Goal: Task Accomplishment & Management: Manage account settings

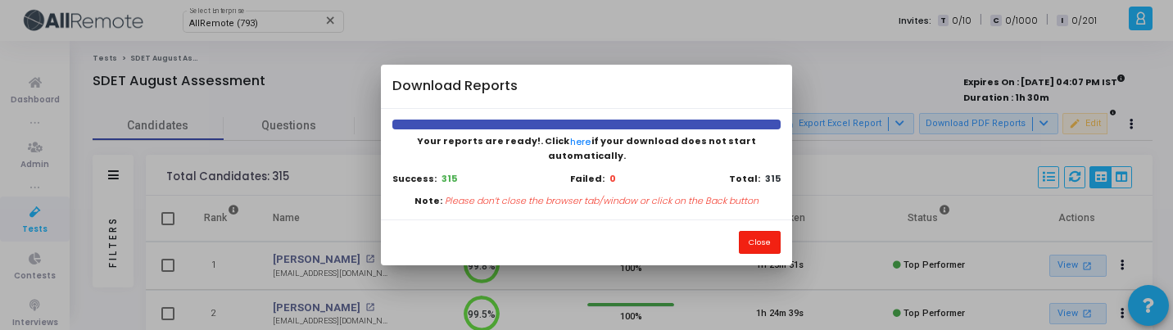
click at [767, 238] on button "Close" at bounding box center [760, 242] width 42 height 22
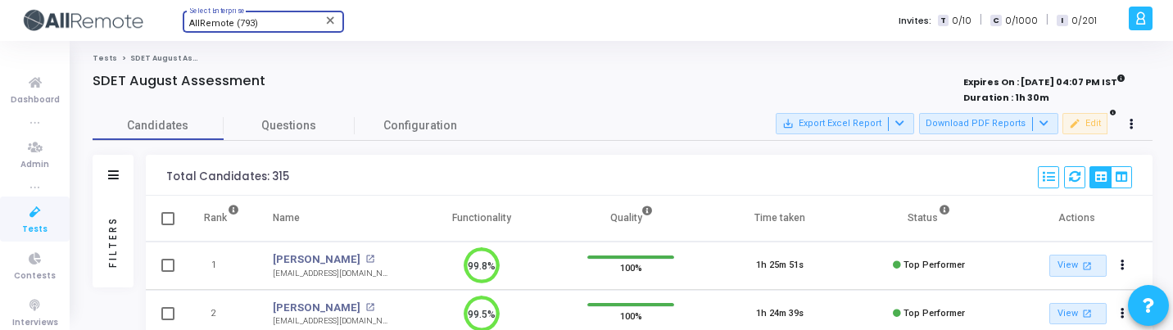
click at [238, 25] on span "AllRemote (793)" at bounding box center [223, 23] width 69 height 11
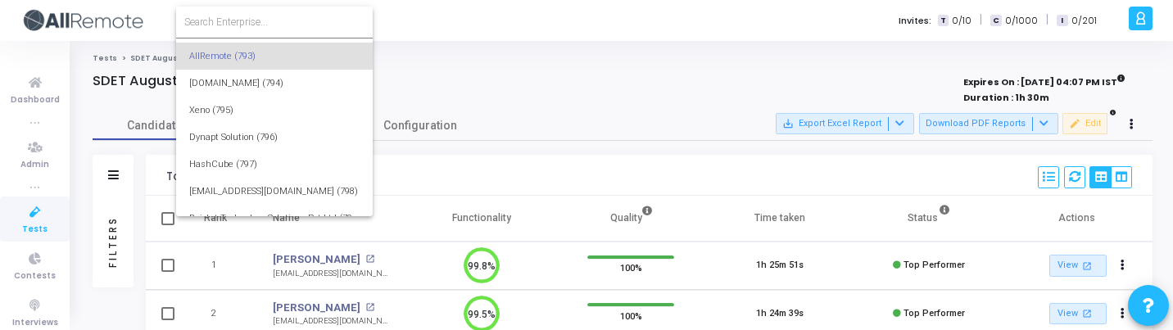
click at [248, 25] on input at bounding box center [274, 22] width 180 height 15
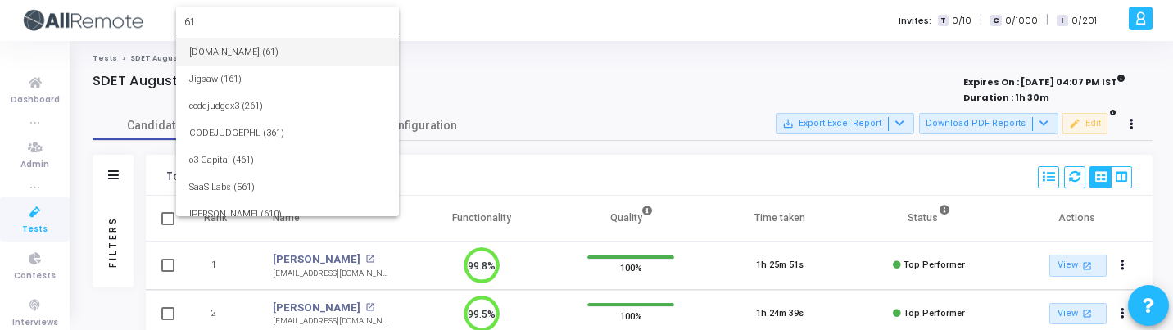
type input "61"
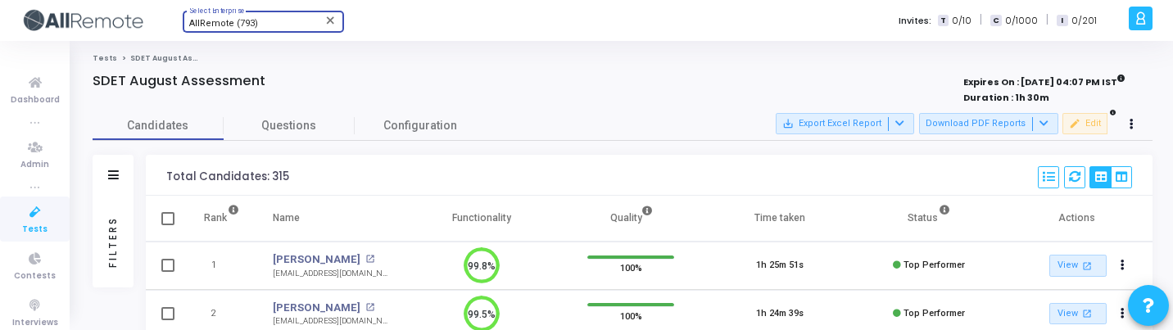
click at [266, 27] on div "AllRemote (793)" at bounding box center [255, 24] width 133 height 10
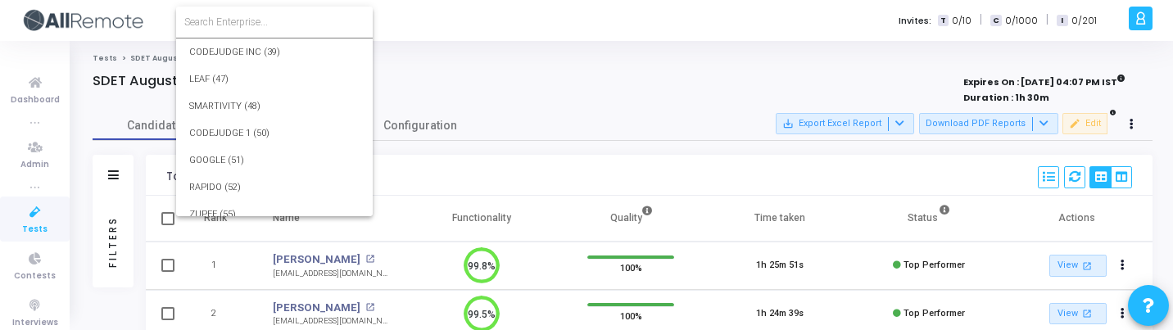
click at [267, 27] on input at bounding box center [274, 22] width 180 height 15
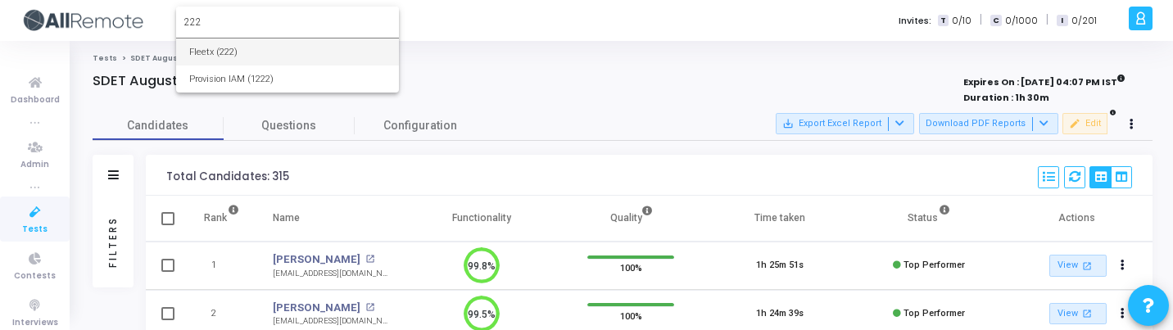
type input "222"
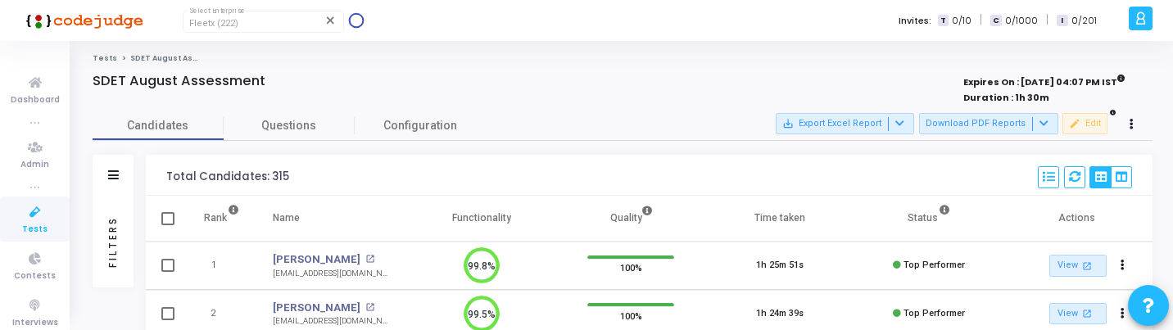
click at [38, 229] on span "Tests" at bounding box center [34, 230] width 25 height 14
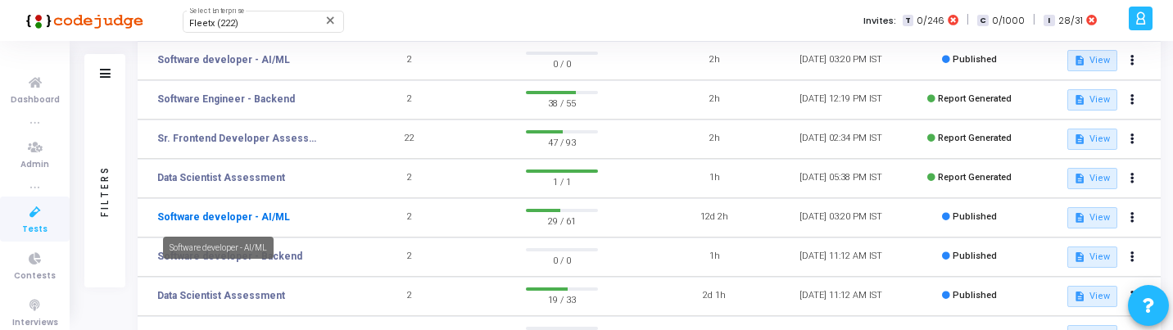
click at [229, 216] on link "Software developer - AI/ML" at bounding box center [223, 217] width 133 height 15
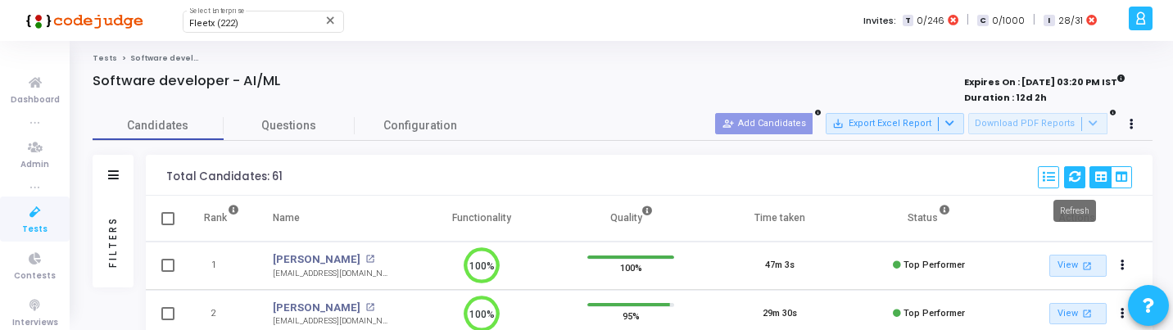
click at [1079, 170] on button at bounding box center [1074, 177] width 21 height 22
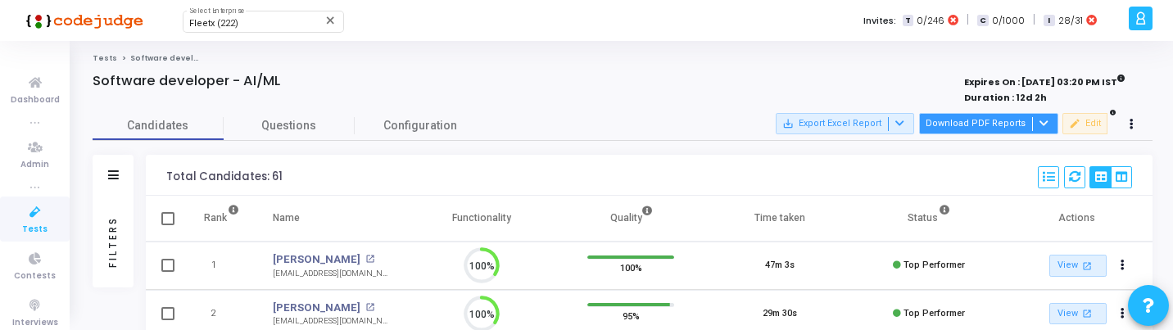
click at [1053, 129] on button "Download PDF Reports" at bounding box center [988, 123] width 139 height 21
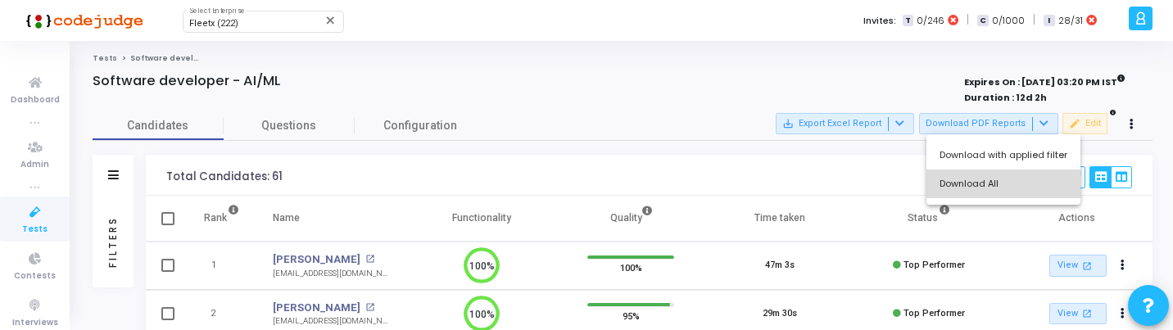
click at [1023, 179] on button "Download All" at bounding box center [1003, 184] width 154 height 29
